Goal: Task Accomplishment & Management: Use online tool/utility

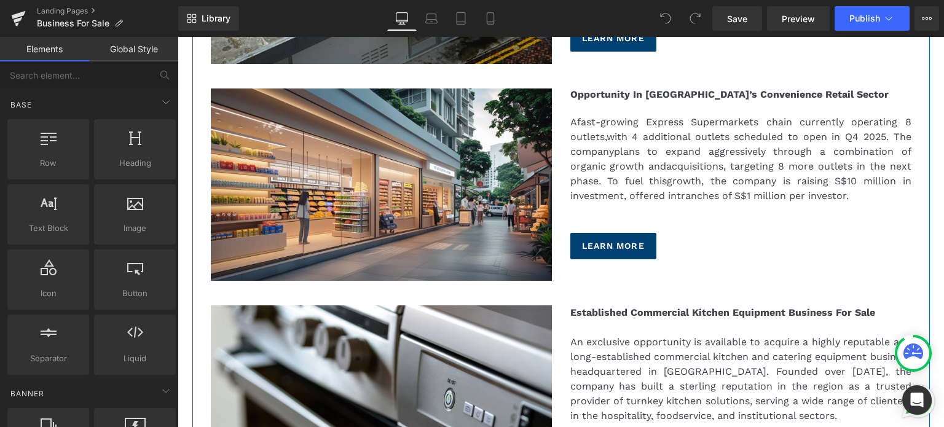
scroll to position [799, 0]
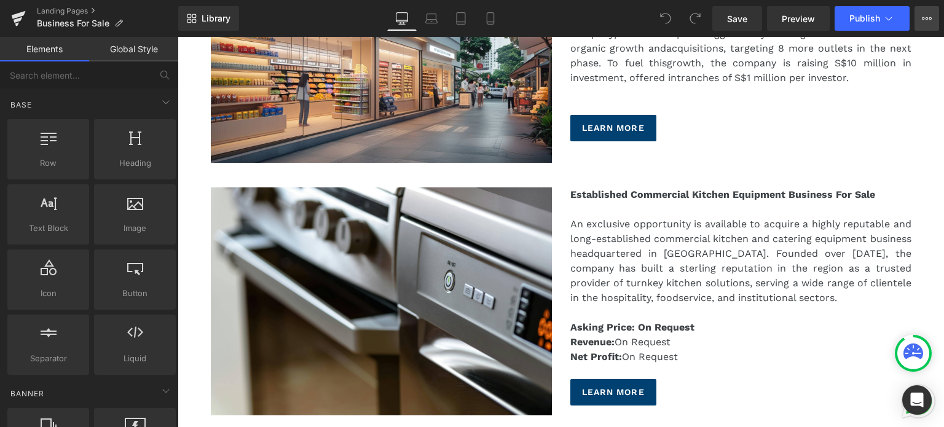
click at [925, 28] on button "View Live Page View with current Template Save Template to Library Schedule Pub…" at bounding box center [927, 18] width 25 height 25
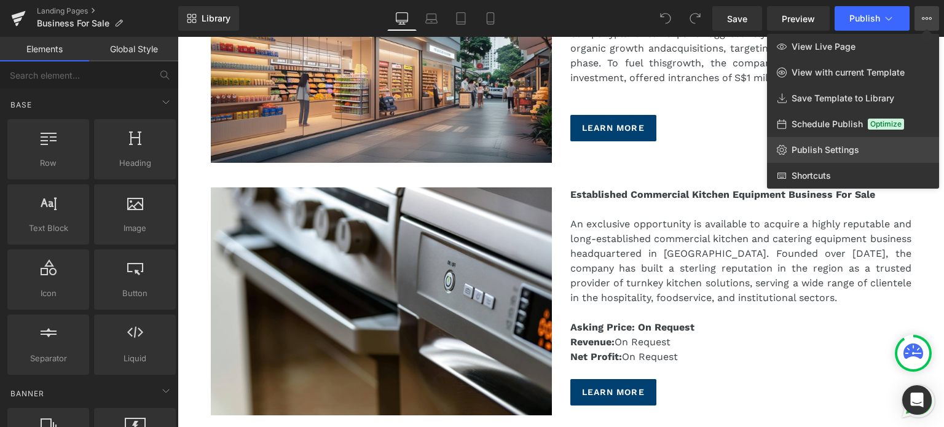
click at [847, 152] on span "Publish Settings" at bounding box center [826, 149] width 68 height 11
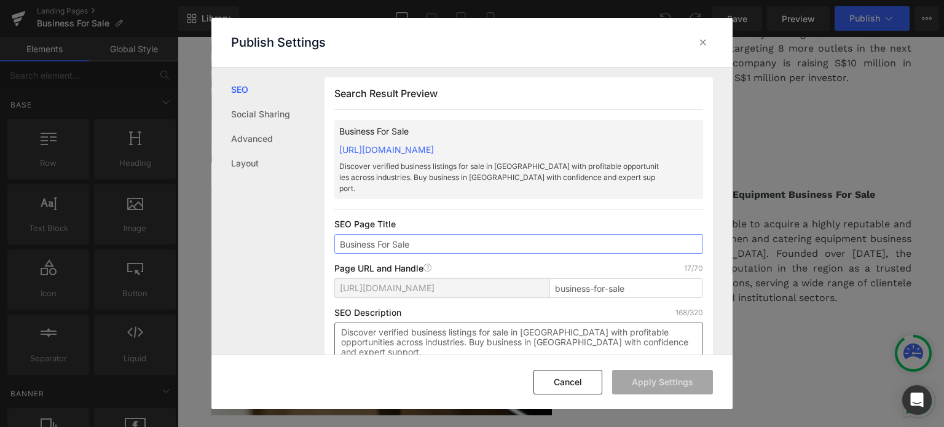
scroll to position [61, 0]
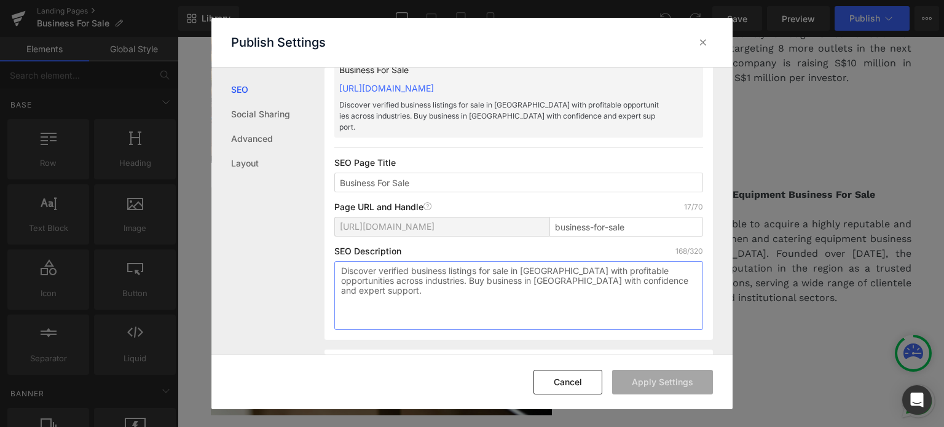
click at [555, 264] on textarea "Discover verified business listings for sale in [GEOGRAPHIC_DATA] with profitab…" at bounding box center [518, 295] width 369 height 69
click at [704, 49] on div at bounding box center [703, 43] width 20 height 20
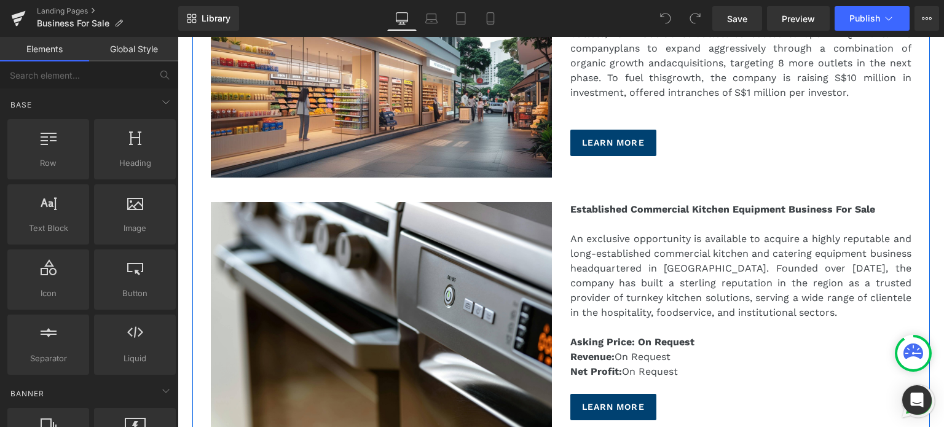
scroll to position [861, 0]
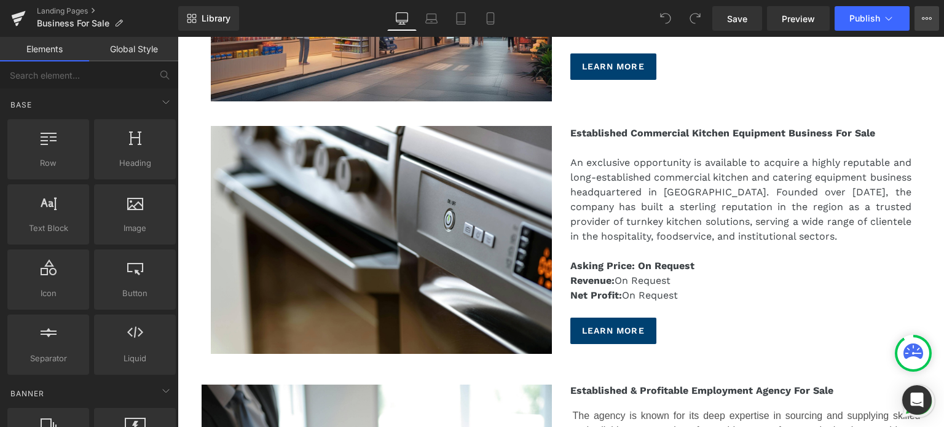
click at [927, 19] on icon at bounding box center [927, 18] width 3 height 2
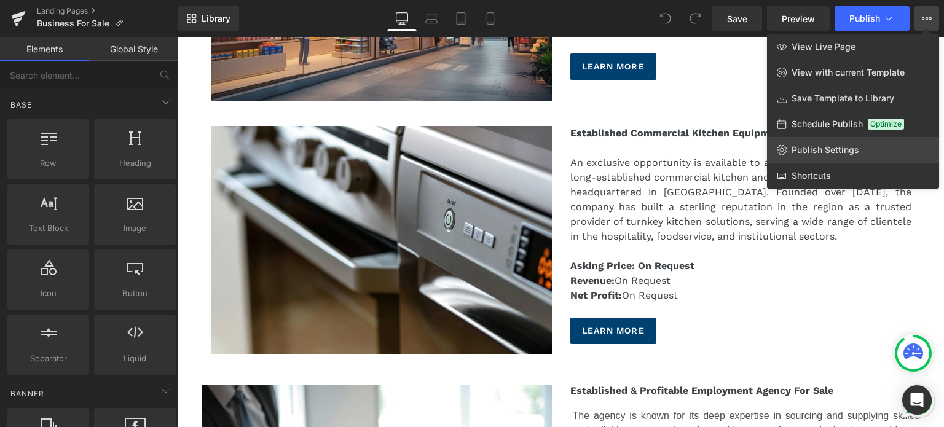
click at [814, 152] on span "Publish Settings" at bounding box center [826, 149] width 68 height 11
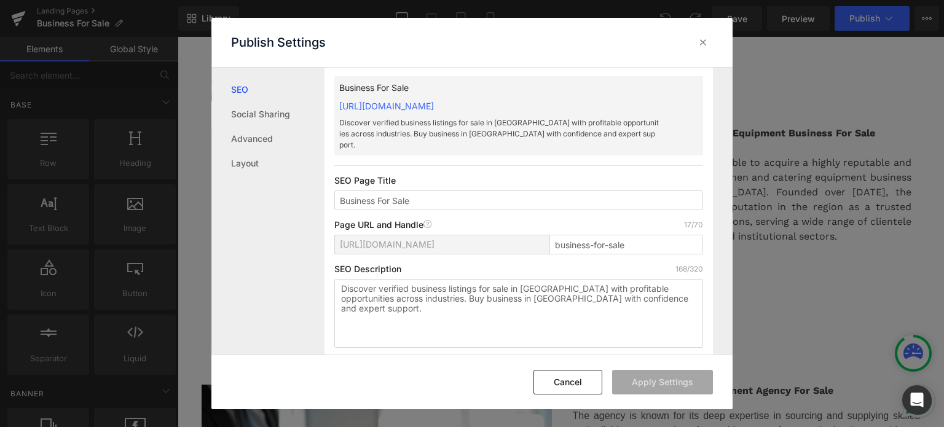
scroll to position [61, 0]
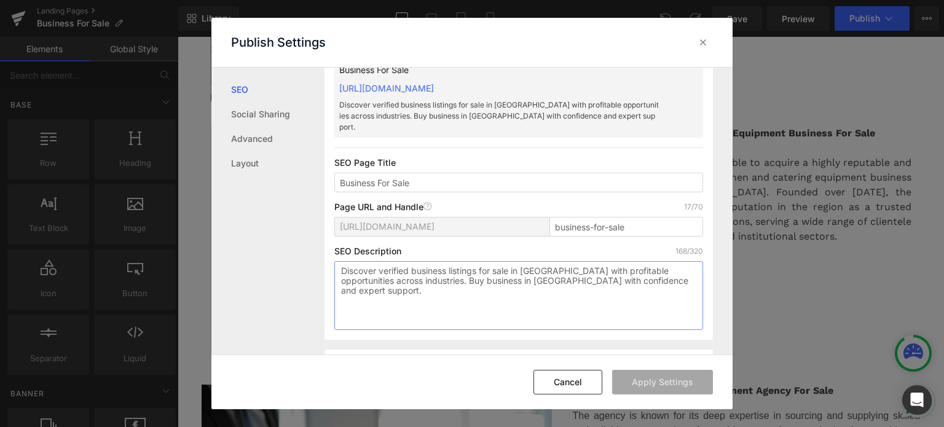
click at [577, 277] on textarea "Discover verified business listings for sale in [GEOGRAPHIC_DATA] with profitab…" at bounding box center [518, 295] width 369 height 69
click at [437, 173] on input "Business For Sale" at bounding box center [518, 183] width 369 height 20
drag, startPoint x: 437, startPoint y: 171, endPoint x: 283, endPoint y: 161, distance: 154.6
click at [283, 161] on div "SEO Social Sharing Advanced Layout Search Result Preview Business For Sale [URL…" at bounding box center [471, 211] width 521 height 287
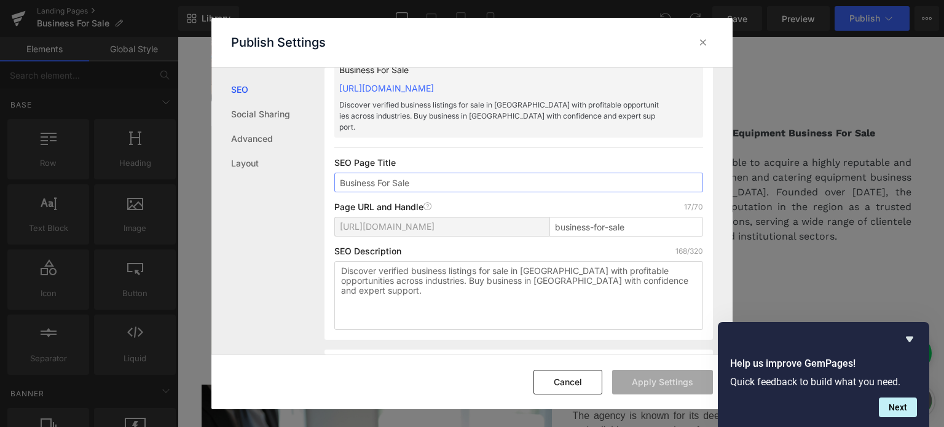
click at [423, 173] on input "Business For Sale" at bounding box center [518, 183] width 369 height 20
click at [449, 173] on input "Business For Sale [GEOGRAPHIC_DATA]" at bounding box center [518, 183] width 369 height 20
click at [460, 173] on input "Business For Sale [GEOGRAPHIC_DATA]" at bounding box center [518, 183] width 369 height 20
paste input "Trusted Listings"
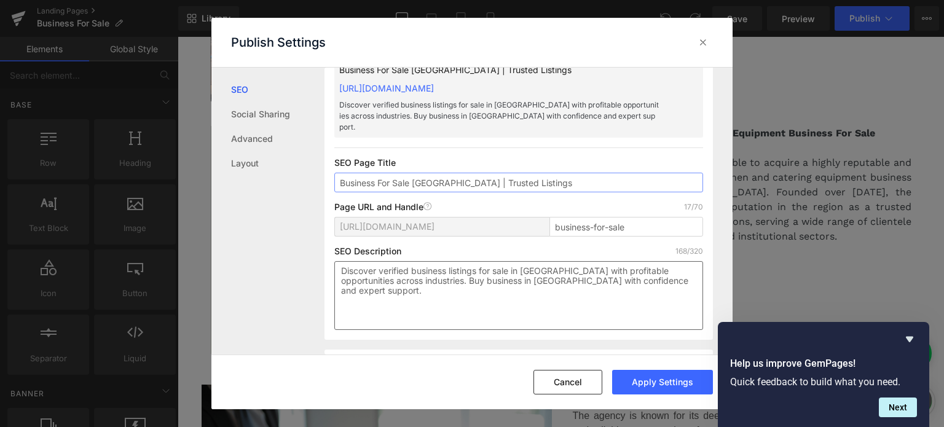
type input "Business For Sale [GEOGRAPHIC_DATA] | Trusted Listings"
click at [481, 261] on textarea "Discover verified business listings for sale in [GEOGRAPHIC_DATA] with profitab…" at bounding box center [518, 295] width 369 height 69
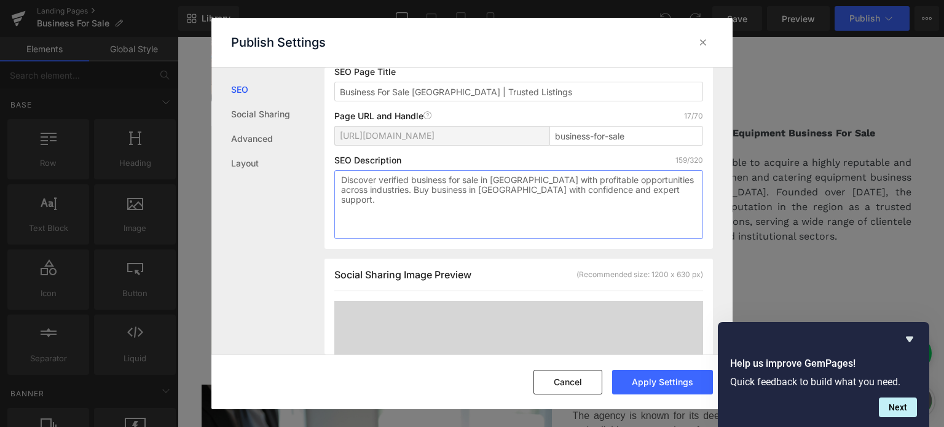
scroll to position [123, 0]
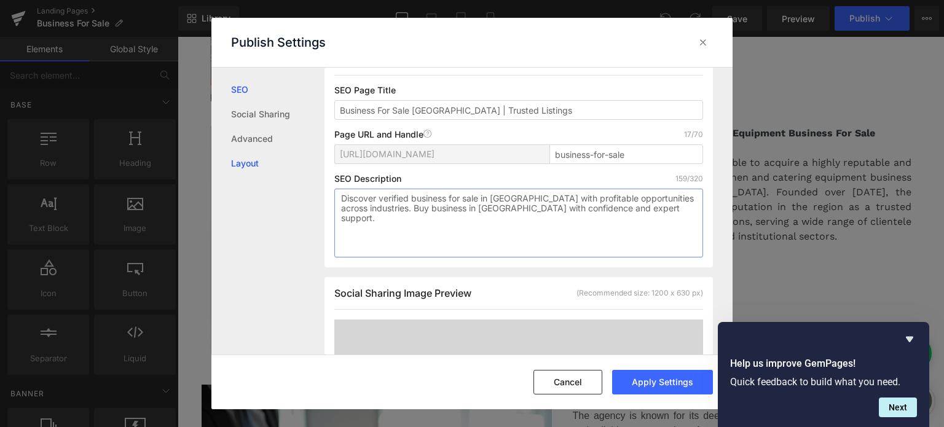
drag, startPoint x: 660, startPoint y: 215, endPoint x: 264, endPoint y: 174, distance: 398.6
click at [262, 178] on div "SEO Social Sharing Advanced Layout Search Result Preview Business For Sale [GEO…" at bounding box center [471, 211] width 521 height 287
click at [534, 210] on textarea "Discover verified business for sale in [GEOGRAPHIC_DATA] with profitable opport…" at bounding box center [518, 223] width 369 height 69
drag, startPoint x: 387, startPoint y: 213, endPoint x: 655, endPoint y: 216, distance: 268.0
click at [655, 216] on textarea "Discover verified business for sale in [GEOGRAPHIC_DATA] with profitable opport…" at bounding box center [518, 223] width 369 height 69
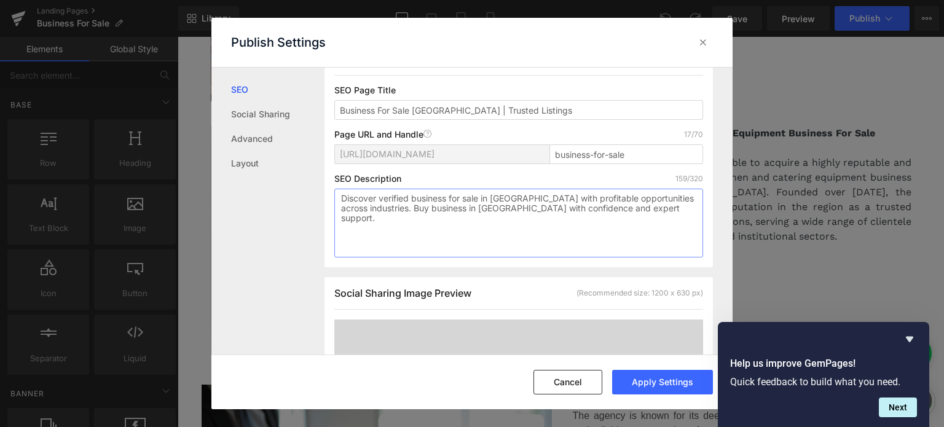
paste textarea "a business and invest in your future [DATE]"
drag, startPoint x: 655, startPoint y: 216, endPoint x: 268, endPoint y: 154, distance: 392.1
click at [259, 179] on div "SEO Social Sharing Advanced Layout Search Result Preview Business For Sale [GEO…" at bounding box center [471, 211] width 521 height 287
click at [428, 223] on textarea "Discover verified business for sale in [GEOGRAPHIC_DATA] with profitable opport…" at bounding box center [518, 223] width 369 height 69
click at [631, 216] on textarea "Discover verified business for sale in [GEOGRAPHIC_DATA] with profitable opport…" at bounding box center [518, 223] width 369 height 69
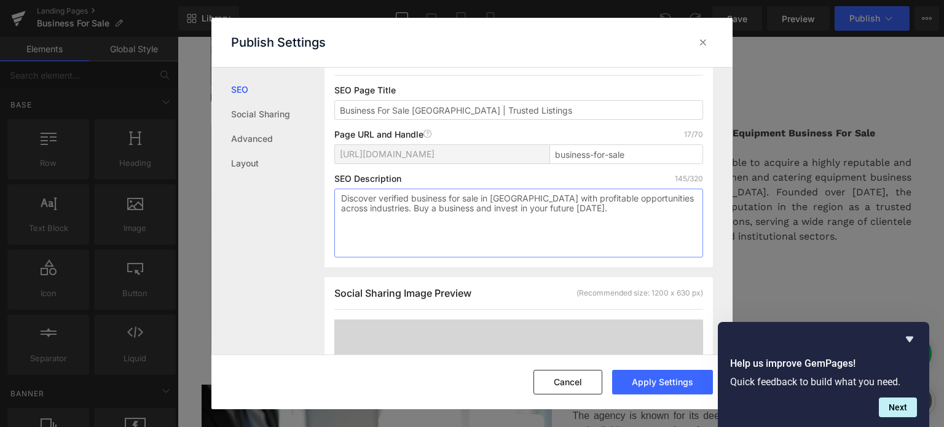
paste textarea "Start your journey to buy and invest in a business [DATE]."
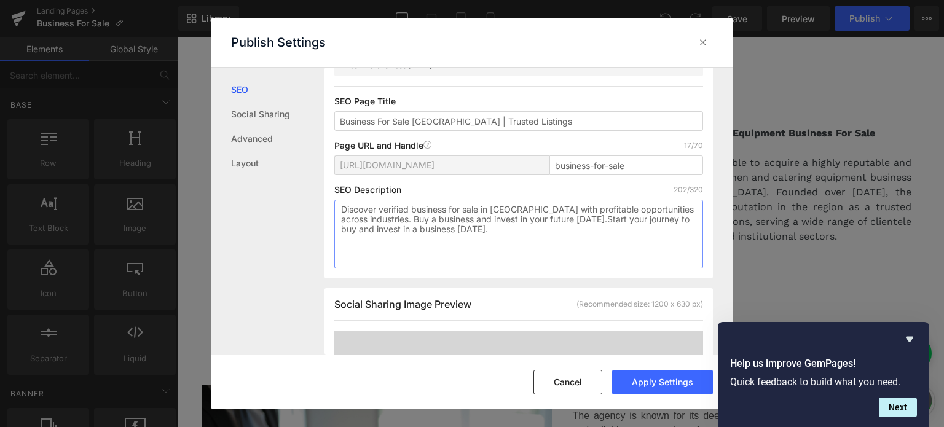
scroll to position [134, 0]
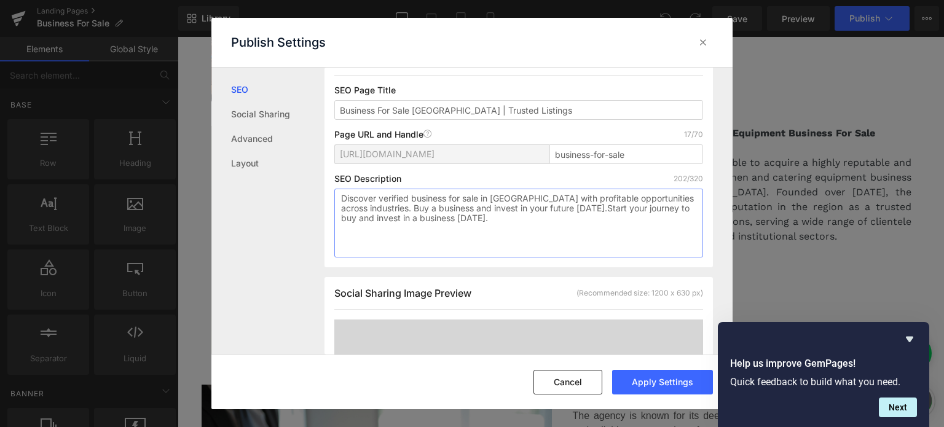
drag, startPoint x: 391, startPoint y: 208, endPoint x: 502, endPoint y: 235, distance: 114.7
click at [502, 235] on textarea "Discover verified business for sale in [GEOGRAPHIC_DATA] with profitable opport…" at bounding box center [518, 223] width 369 height 69
click at [555, 235] on textarea "Discover verified business for sale in [GEOGRAPHIC_DATA] with profitable opport…" at bounding box center [518, 223] width 369 height 69
paste textarea "Discover verified businesses for sale in [GEOGRAPHIC_DATA] with profitable oppo…"
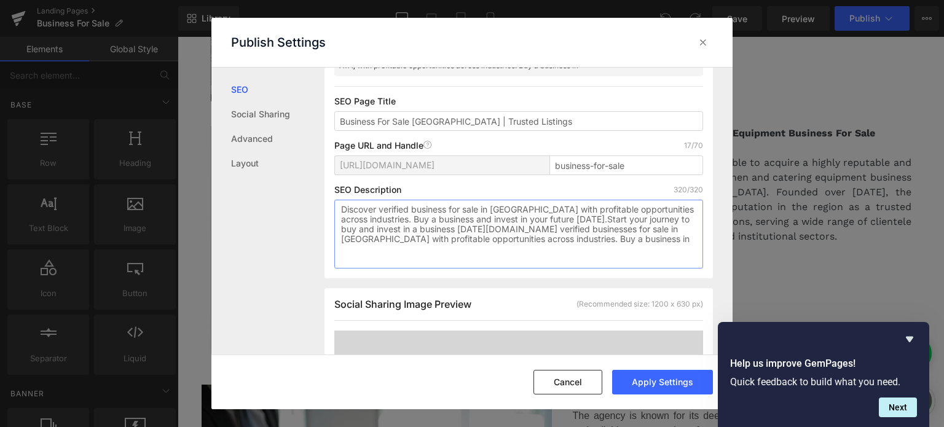
scroll to position [145, 0]
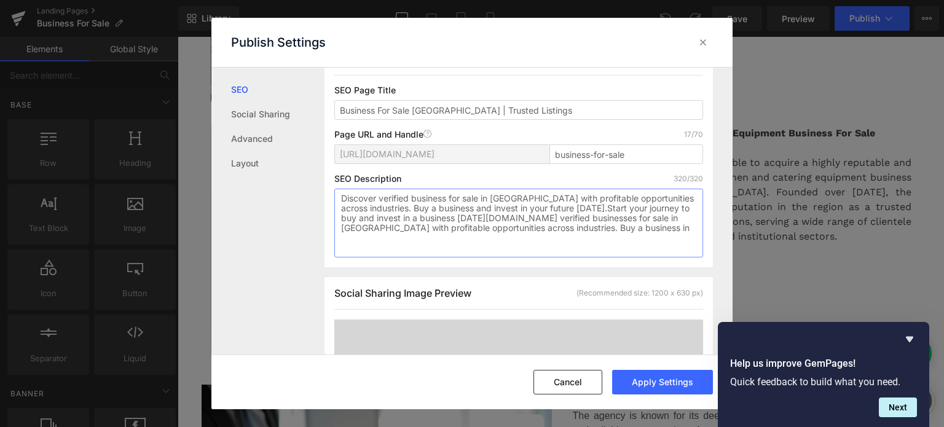
drag, startPoint x: 468, startPoint y: 216, endPoint x: 513, endPoint y: 226, distance: 45.3
click at [513, 226] on textarea "Discover verified business for sale in [GEOGRAPHIC_DATA] with profitable opport…" at bounding box center [518, 223] width 369 height 69
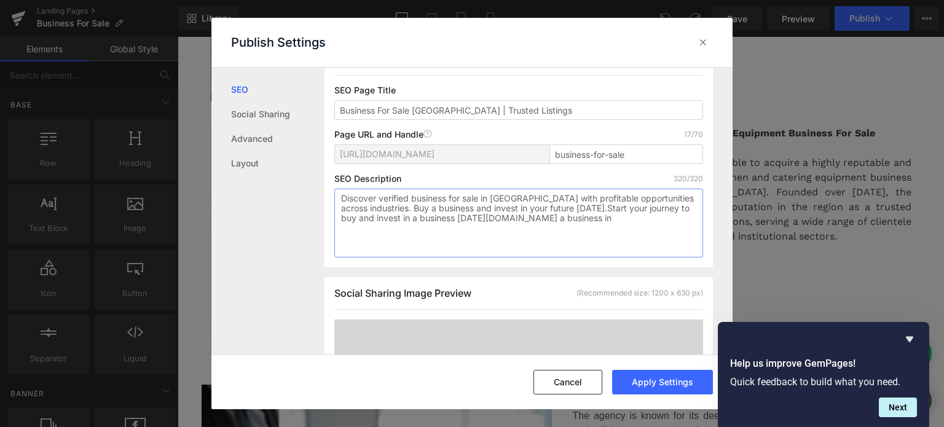
scroll to position [134, 0]
drag, startPoint x: 554, startPoint y: 215, endPoint x: 386, endPoint y: 211, distance: 168.5
click at [386, 211] on textarea "Discover verified business for sale in [GEOGRAPHIC_DATA] with profitable opport…" at bounding box center [518, 223] width 369 height 69
paste textarea "in [GEOGRAPHIC_DATA] and invest smart [DATE]."
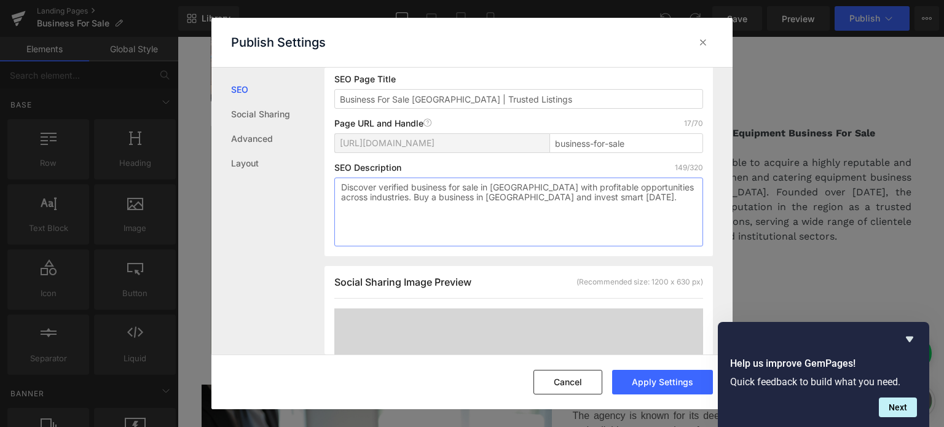
scroll to position [123, 0]
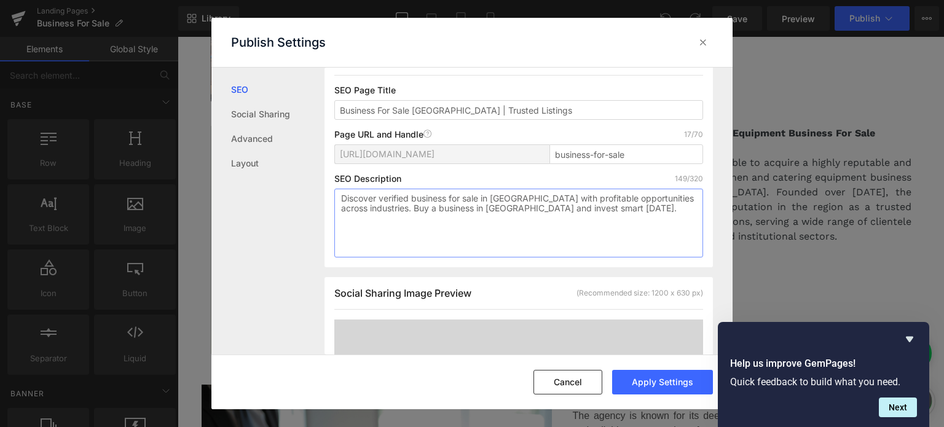
drag, startPoint x: 612, startPoint y: 205, endPoint x: 388, endPoint y: 205, distance: 223.1
click at [388, 205] on textarea "Discover verified business for sale in [GEOGRAPHIC_DATA] with profitable opport…" at bounding box center [518, 223] width 369 height 69
paste textarea "step into profitable growth"
paste textarea "grow your wealth with confidence"
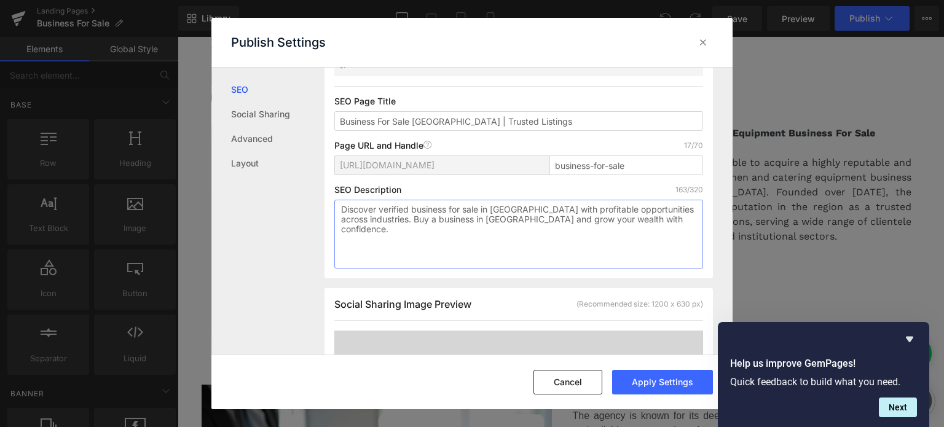
scroll to position [0, 0]
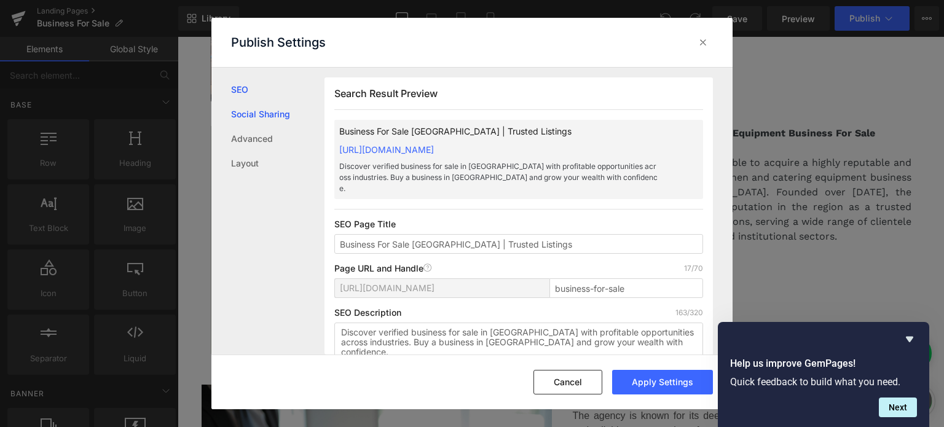
click at [284, 117] on link "Social Sharing" at bounding box center [277, 114] width 93 height 25
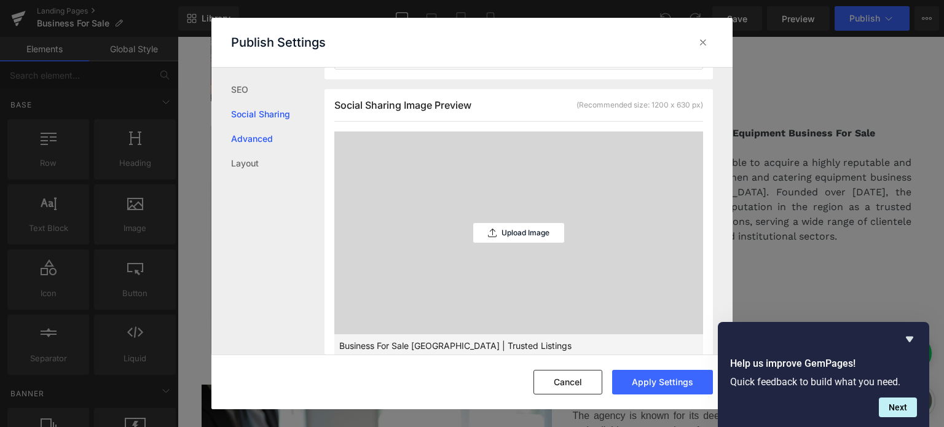
click at [281, 142] on link "Advanced" at bounding box center [277, 139] width 93 height 25
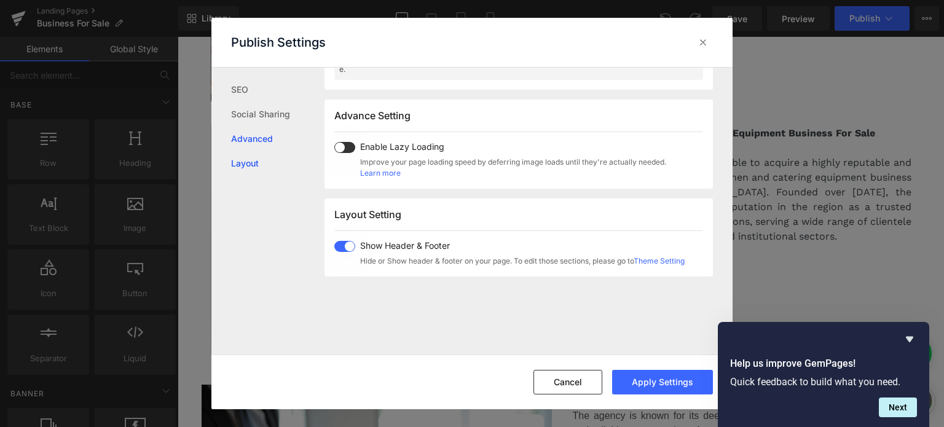
click at [280, 158] on link "Layout" at bounding box center [277, 163] width 93 height 25
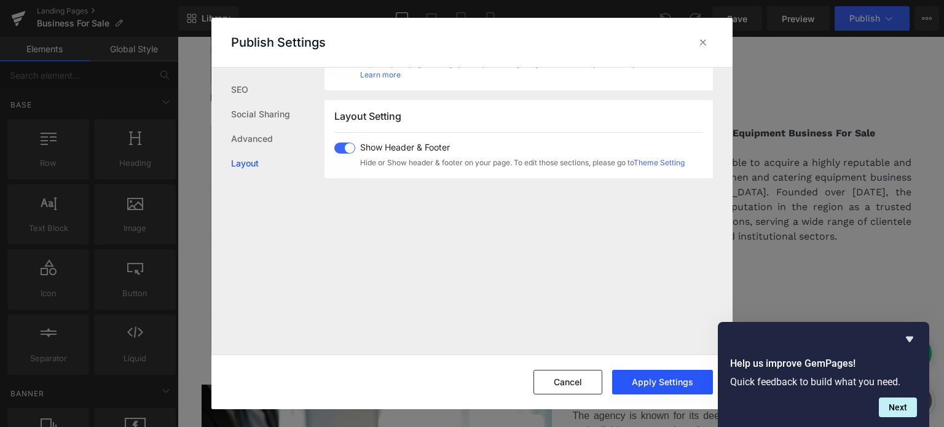
click at [659, 378] on button "Apply Settings" at bounding box center [662, 382] width 101 height 25
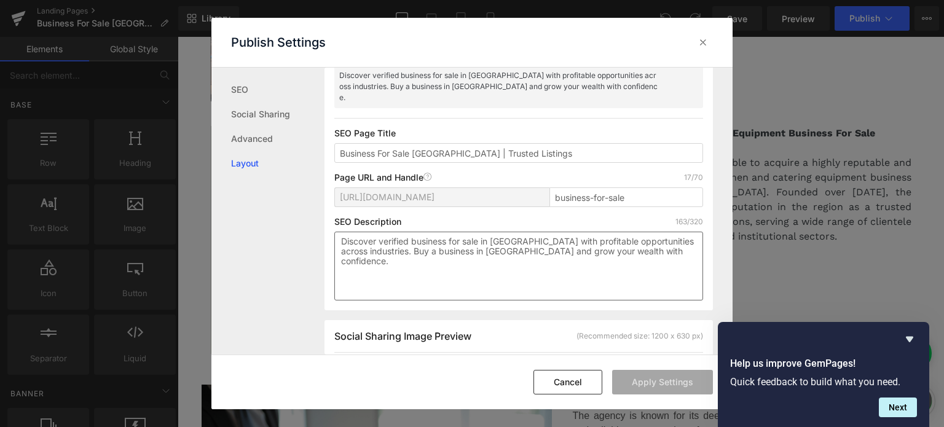
scroll to position [140, 0]
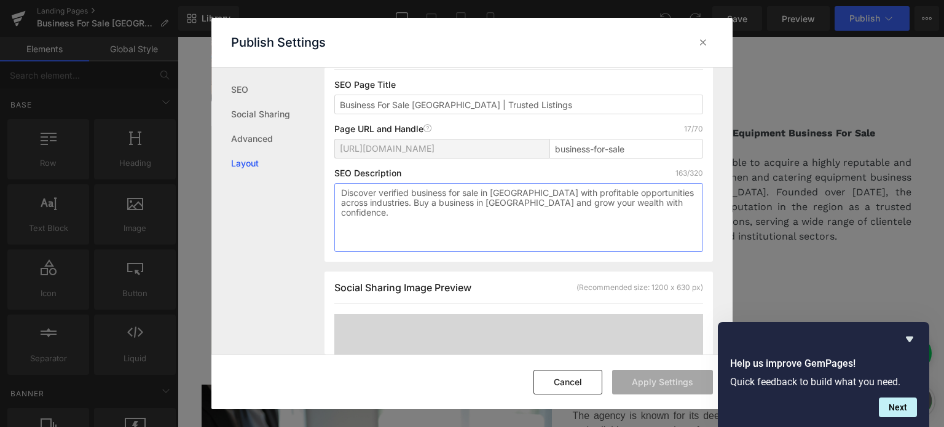
click at [654, 199] on textarea "Discover verified business for sale in [GEOGRAPHIC_DATA] with profitable opport…" at bounding box center [518, 217] width 369 height 69
type textarea "Discover verified business for sale in [GEOGRAPHIC_DATA] with profitable opport…"
click at [703, 41] on icon at bounding box center [703, 42] width 12 height 12
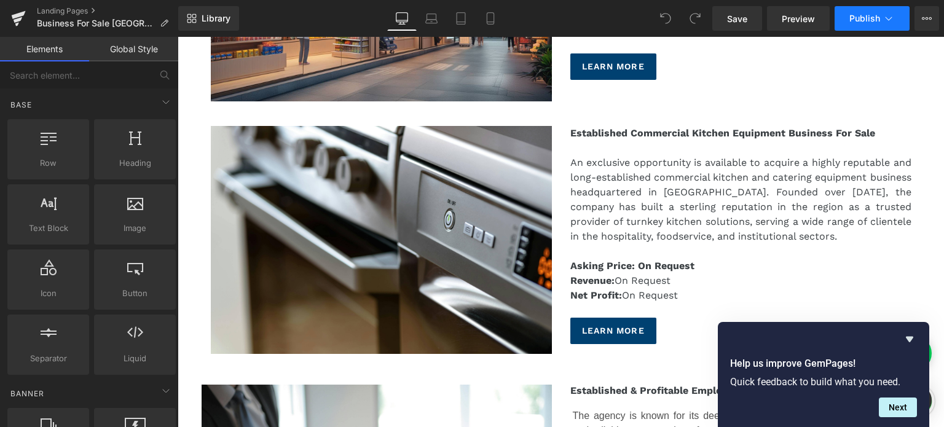
click at [897, 21] on button "Publish" at bounding box center [872, 18] width 75 height 25
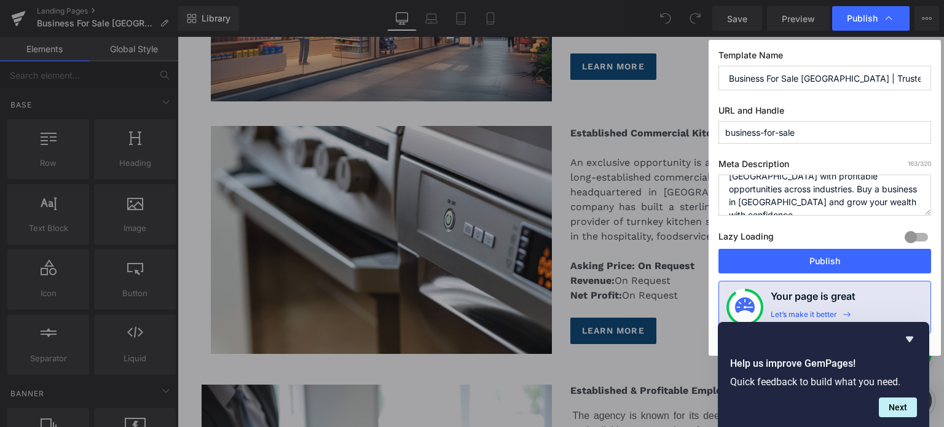
scroll to position [39, 0]
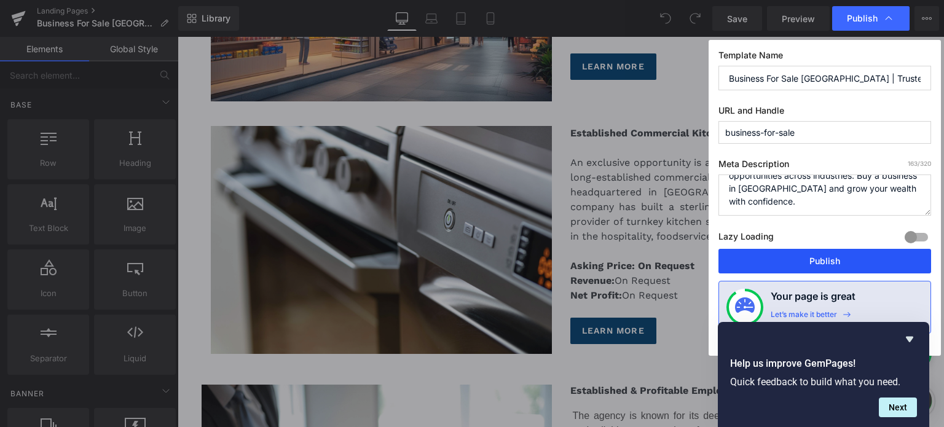
drag, startPoint x: 802, startPoint y: 249, endPoint x: 604, endPoint y: 207, distance: 202.4
click at [802, 249] on button "Publish" at bounding box center [825, 261] width 213 height 25
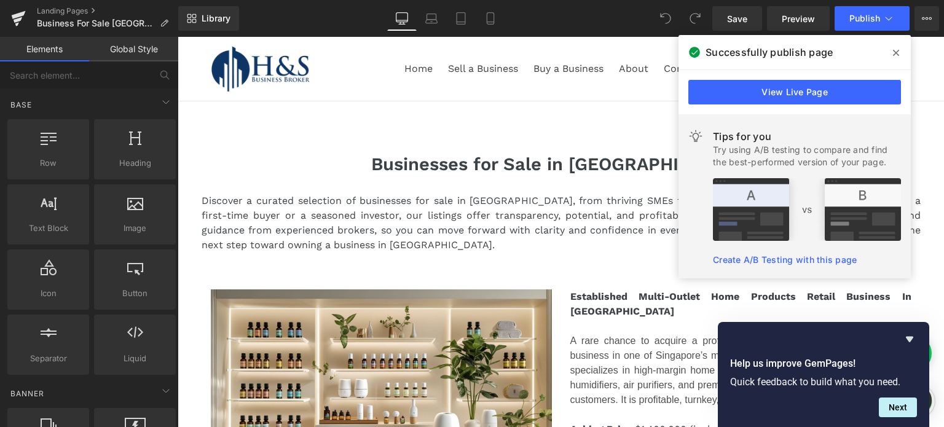
click at [899, 53] on span at bounding box center [896, 53] width 20 height 20
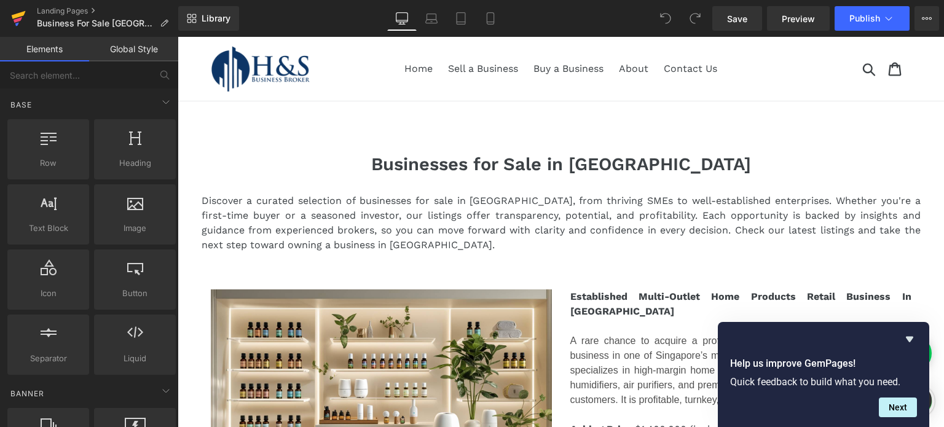
click at [10, 20] on link at bounding box center [18, 18] width 37 height 37
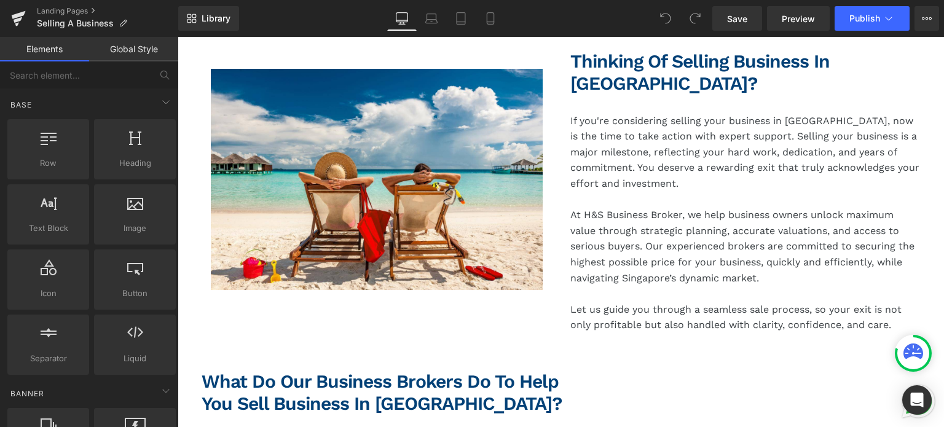
scroll to position [492, 0]
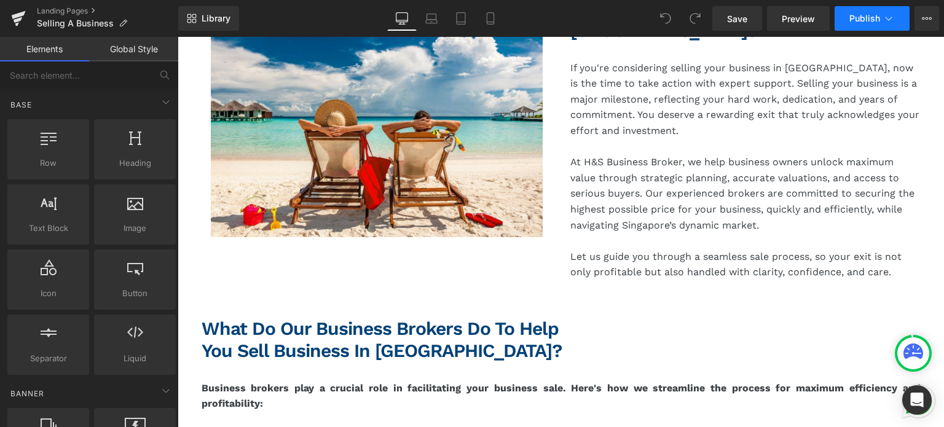
click at [862, 20] on span "Publish" at bounding box center [865, 19] width 31 height 10
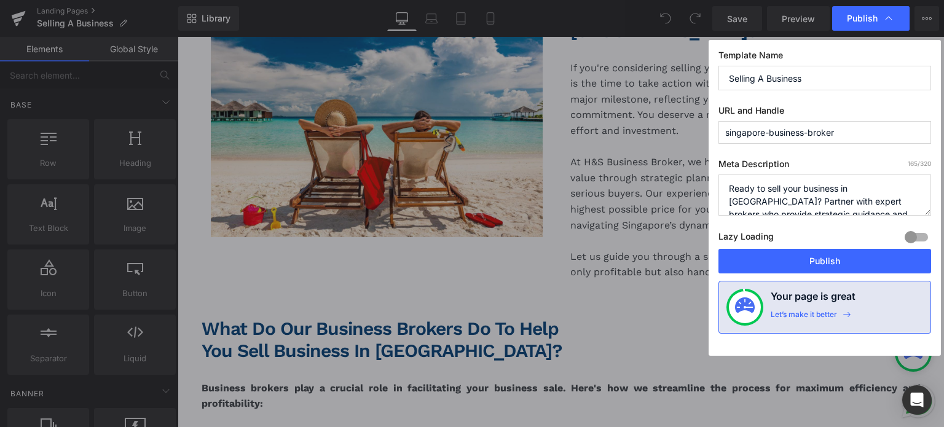
drag, startPoint x: 819, startPoint y: 81, endPoint x: 706, endPoint y: 89, distance: 113.4
click at [707, 89] on div "Publish Template Name Selling A Business URL and Handle singapore-business-brok…" at bounding box center [472, 213] width 944 height 427
click at [810, 183] on textarea "Ready to sell your business in Singapore? Partner with expert brokers who provi…" at bounding box center [825, 195] width 213 height 41
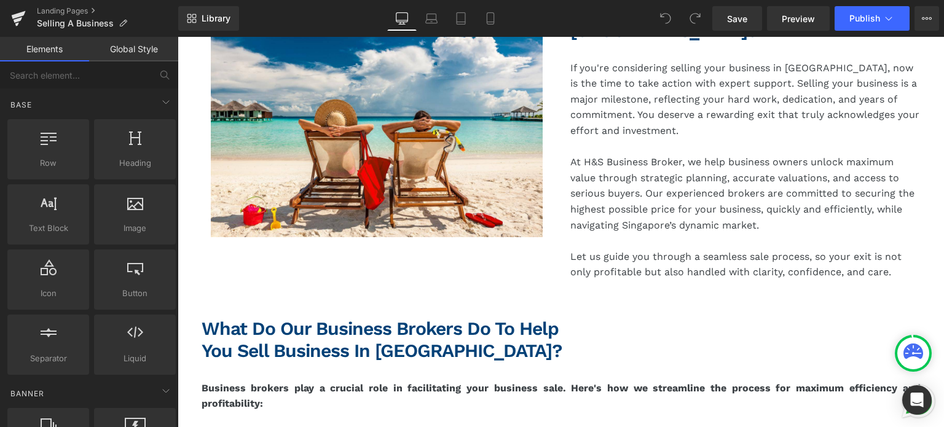
click at [923, 17] on icon at bounding box center [927, 19] width 10 height 10
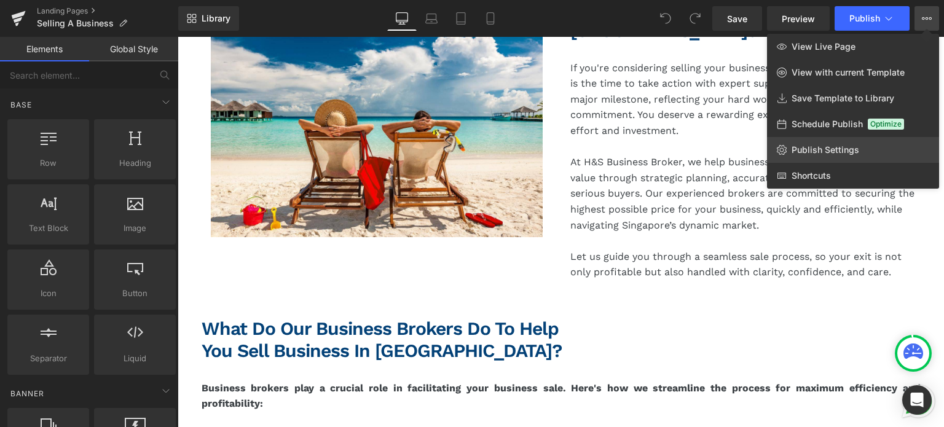
click at [825, 149] on span "Publish Settings" at bounding box center [826, 149] width 68 height 11
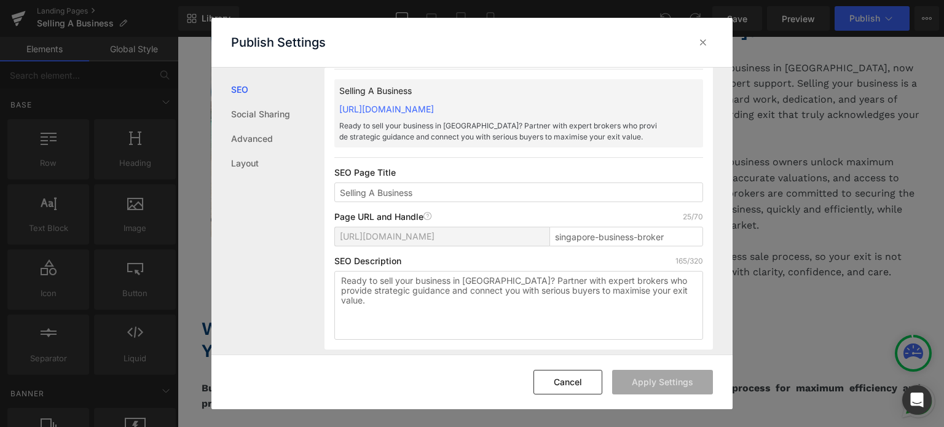
scroll to position [123, 0]
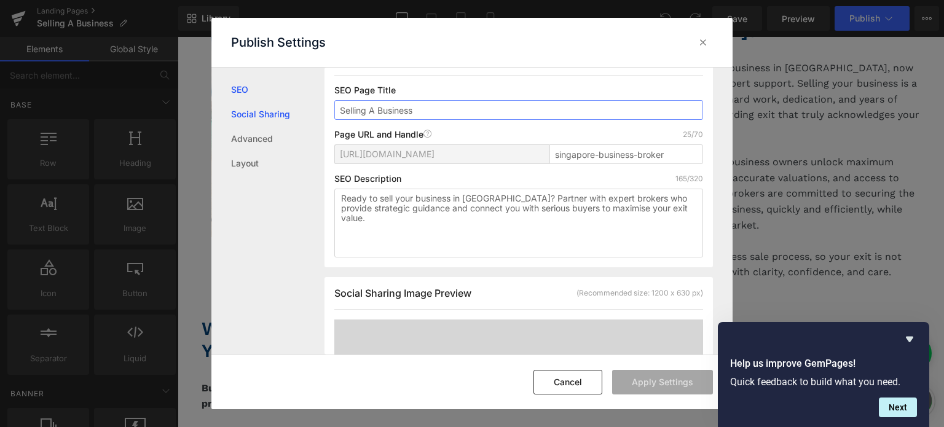
drag, startPoint x: 446, startPoint y: 111, endPoint x: 295, endPoint y: 111, distance: 151.2
click at [295, 111] on div "SEO Social Sharing Advanced Layout Search Result Preview Selling A Business htt…" at bounding box center [471, 211] width 521 height 287
